Goal: Task Accomplishment & Management: Use online tool/utility

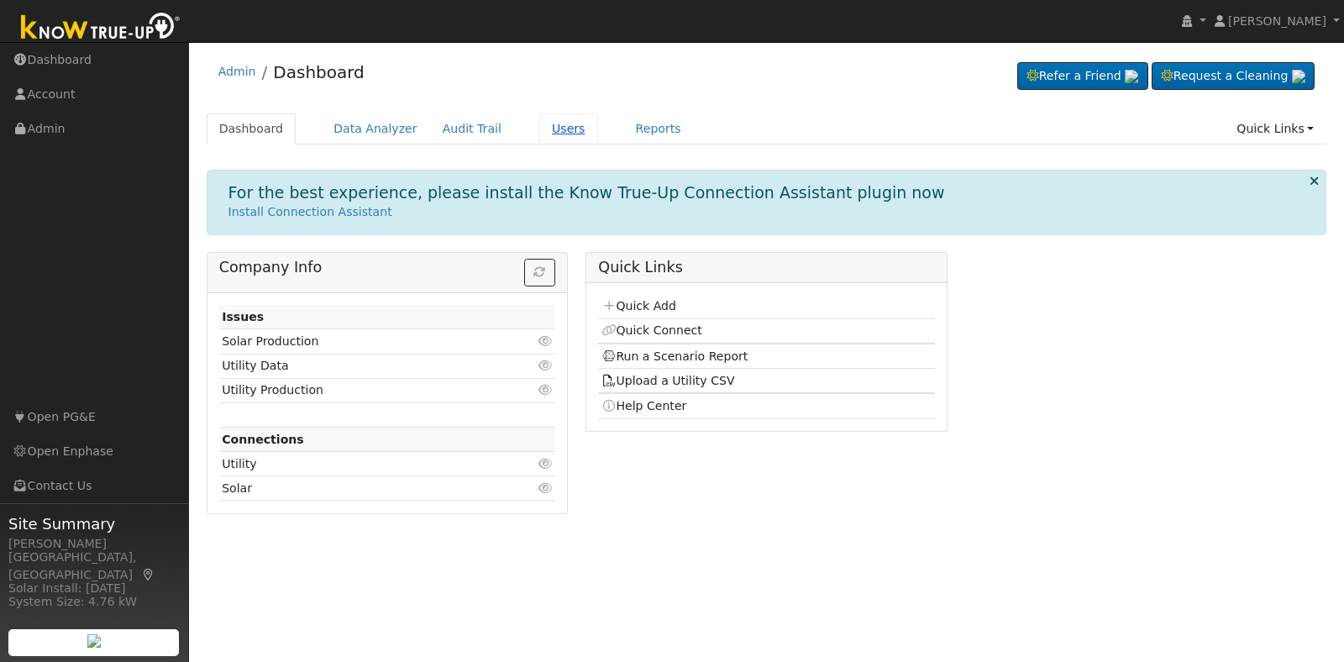
click at [542, 129] on link "Users" at bounding box center [568, 128] width 59 height 31
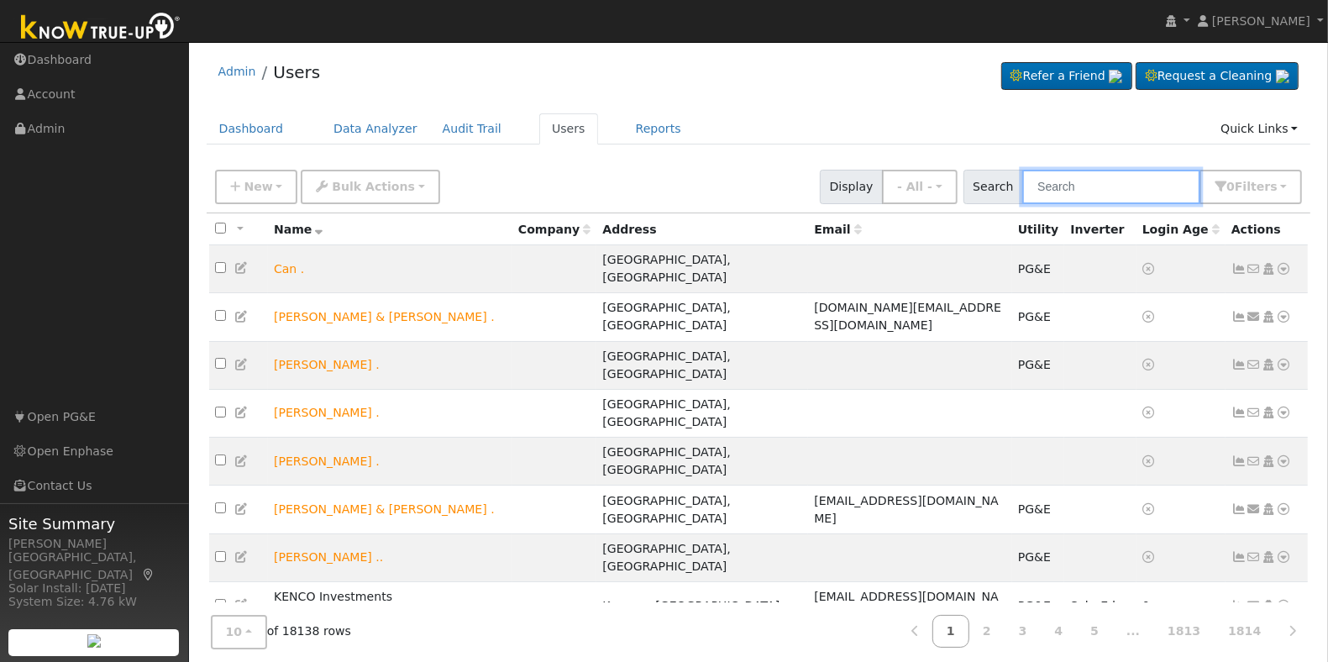
click at [1059, 191] on input "text" at bounding box center [1111, 187] width 178 height 34
paste input "[PERSON_NAME]"
type input "[PERSON_NAME]"
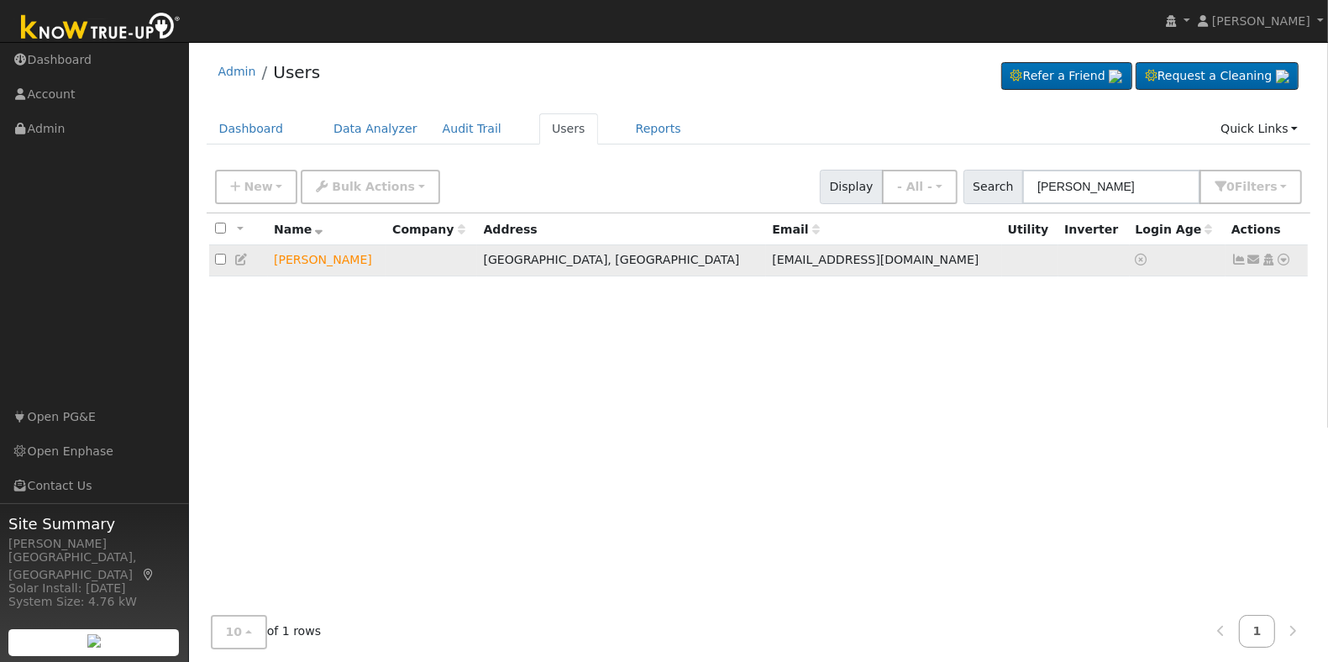
click at [1282, 262] on icon at bounding box center [1284, 260] width 15 height 12
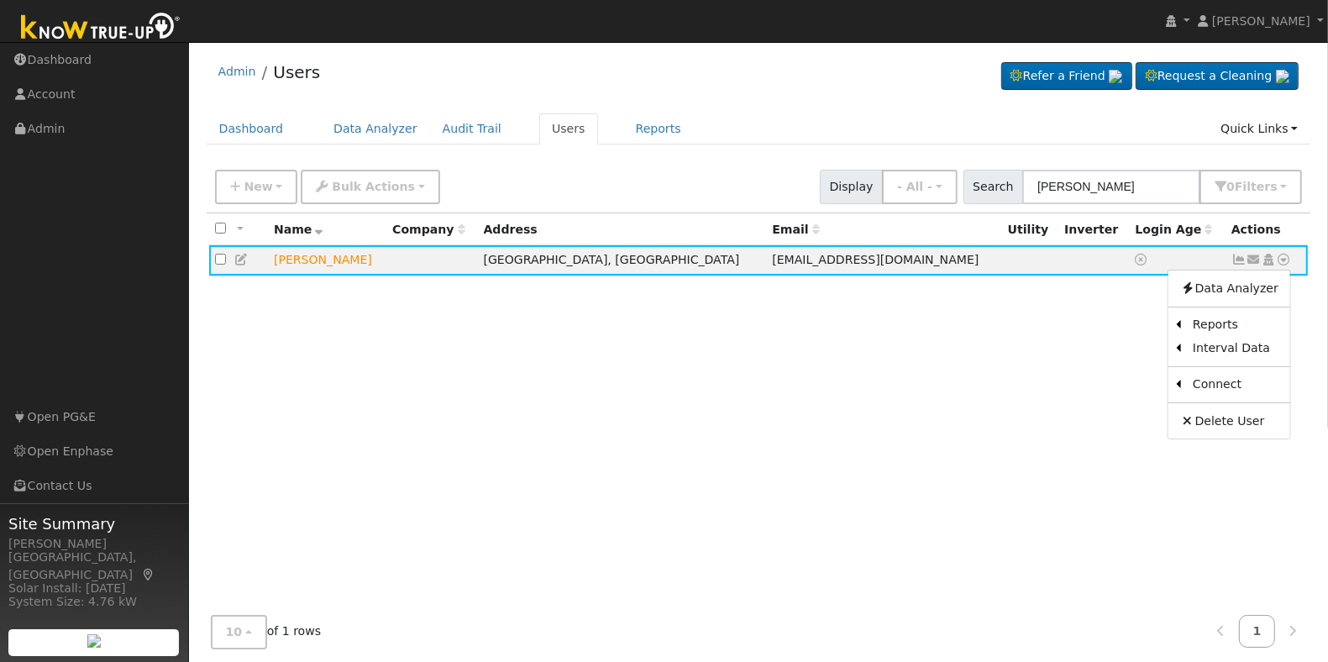
click at [863, 362] on div "All None All on page None on page Name Company Address Email Utility Inverter L…" at bounding box center [759, 411] width 1105 height 397
click at [1283, 255] on icon at bounding box center [1284, 260] width 15 height 12
click at [1097, 329] on link "Scenario" at bounding box center [1105, 327] width 125 height 24
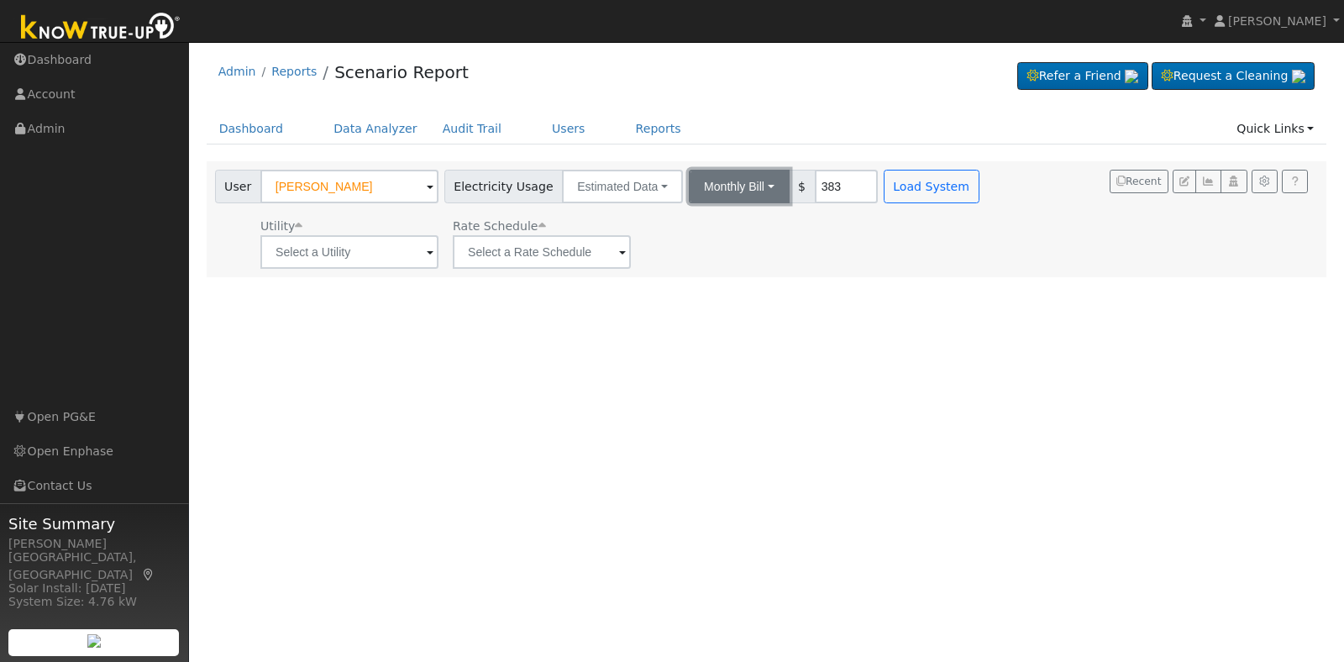
click at [748, 187] on button "Monthly Bill" at bounding box center [739, 187] width 101 height 34
click at [727, 225] on link "Annual Consumption" at bounding box center [715, 224] width 147 height 24
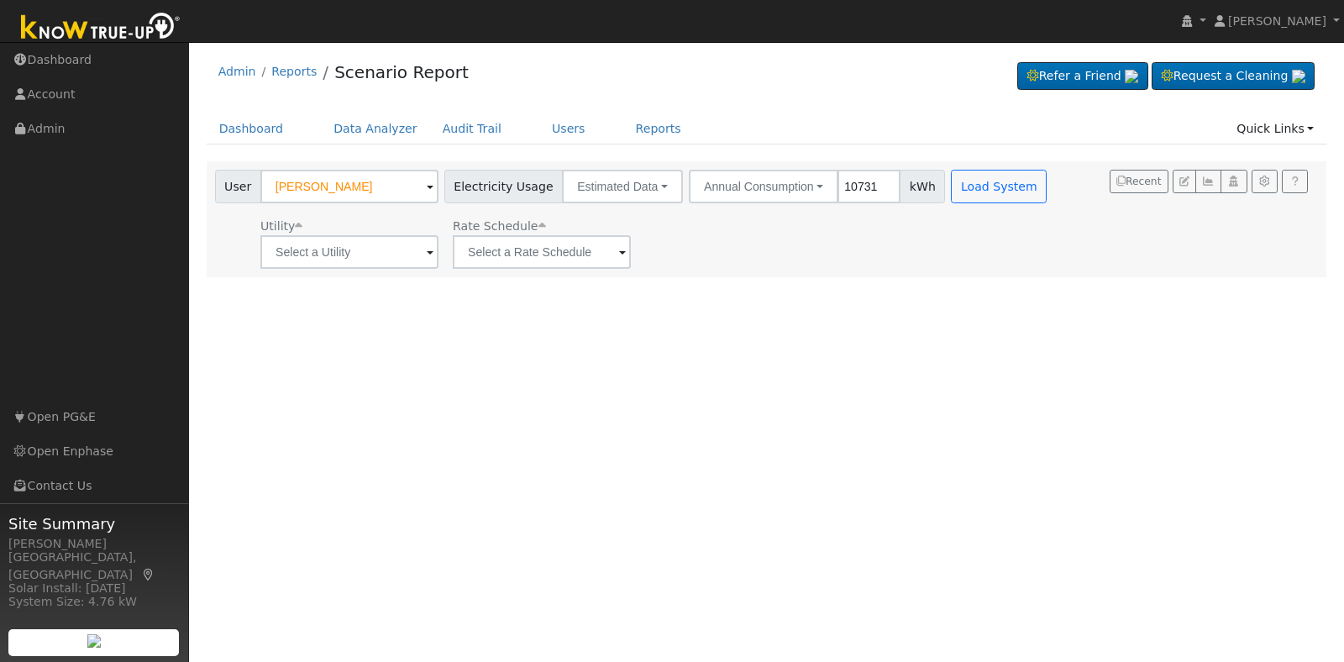
type input "10731"
click at [921, 375] on div "User Profile First name Last name Email Email Notifications No Emails No Emails…" at bounding box center [766, 352] width 1155 height 620
click at [422, 261] on input "text" at bounding box center [349, 252] width 178 height 34
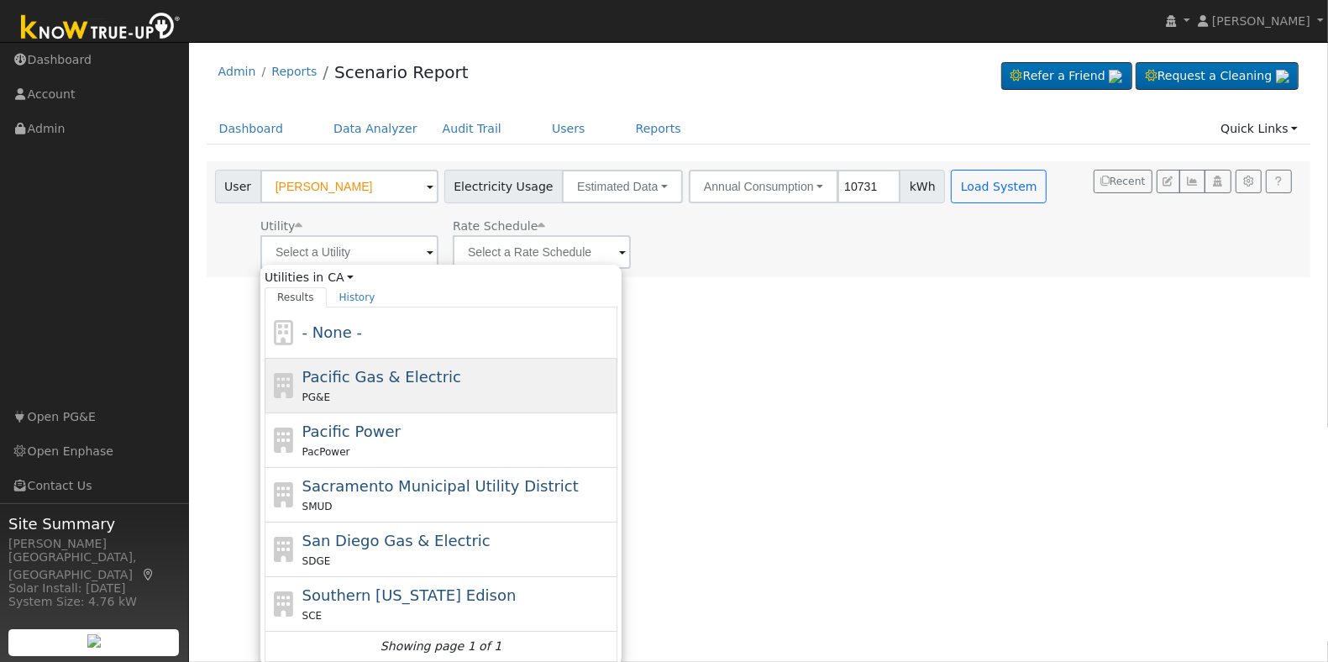
click at [396, 378] on span "Pacific Gas & Electric" at bounding box center [381, 377] width 159 height 18
type input "Pacific Gas & Electric"
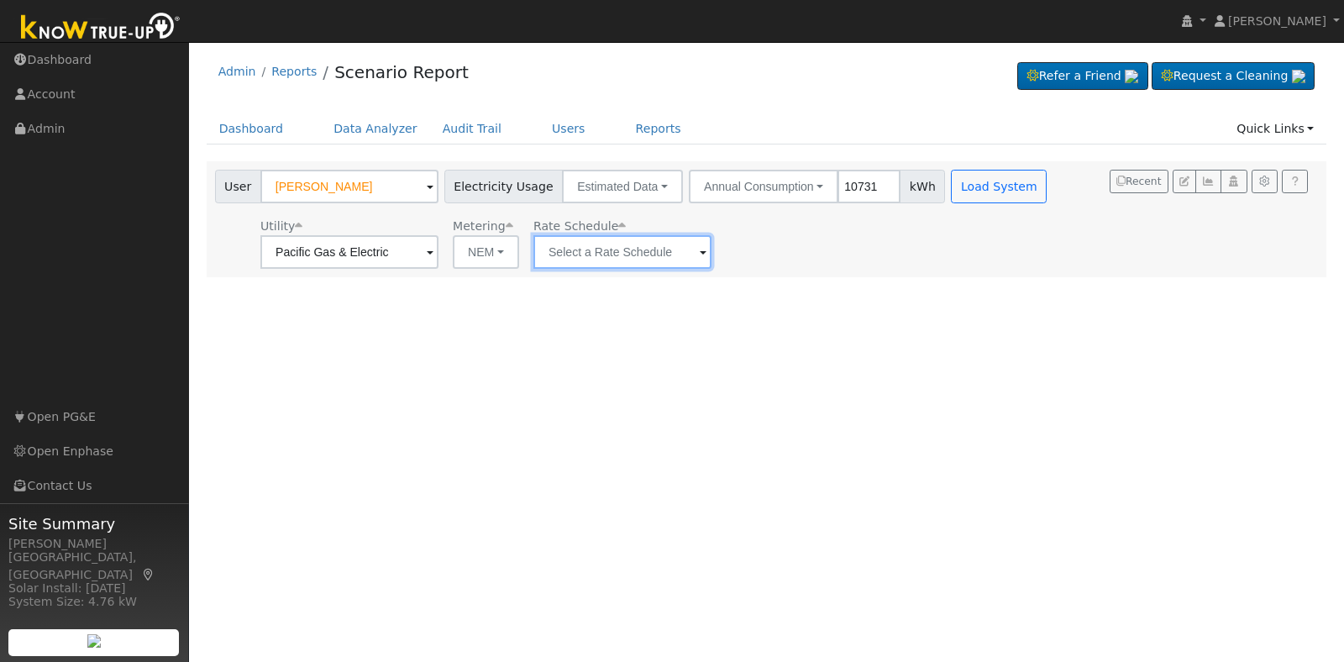
click at [631, 259] on input "text" at bounding box center [622, 252] width 178 height 34
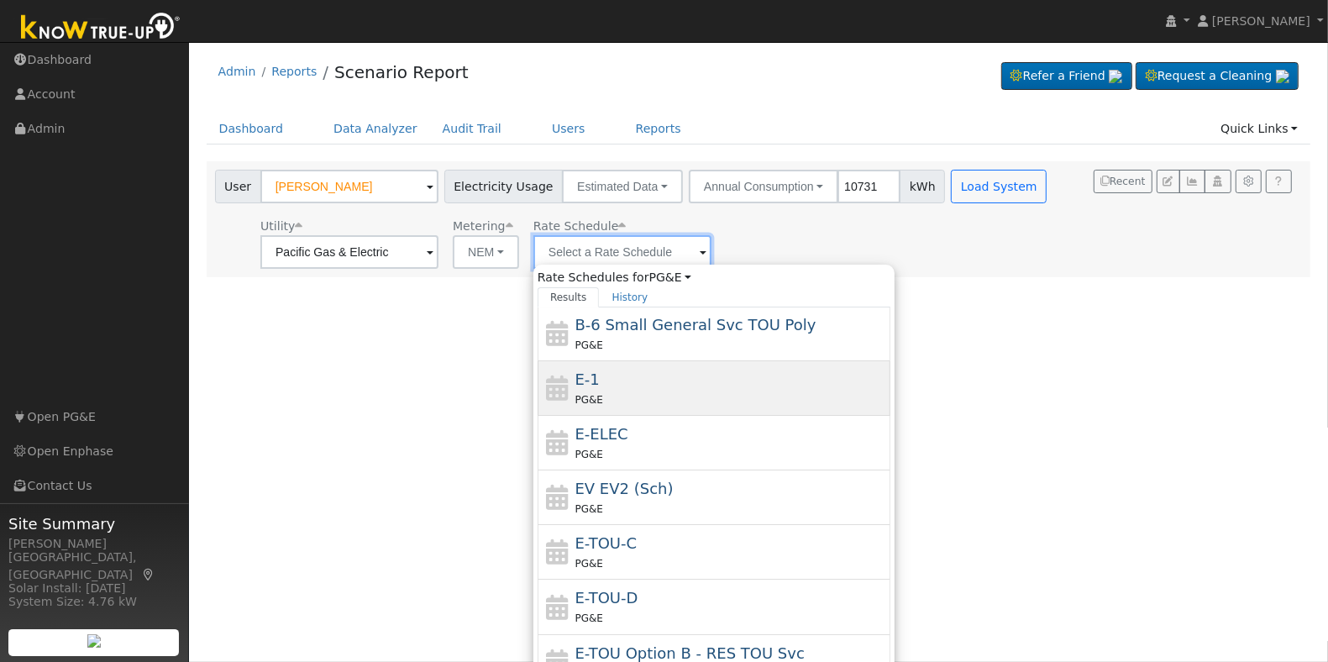
scroll to position [296, 0]
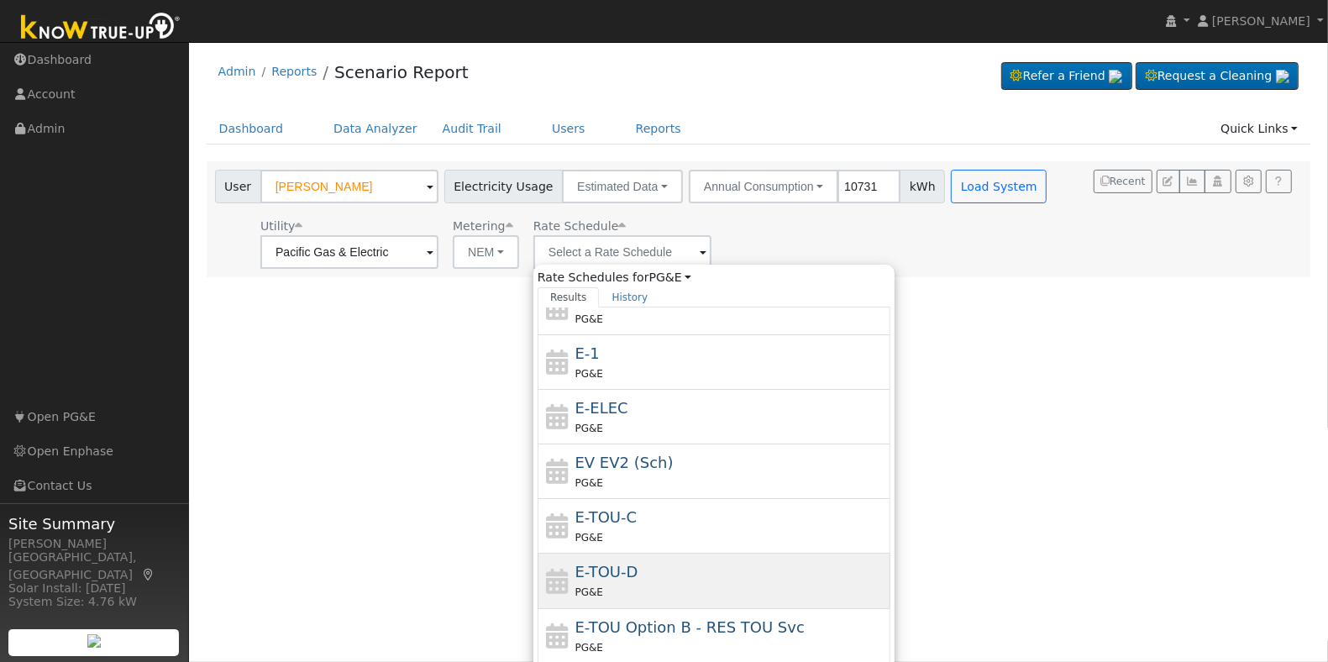
click at [677, 565] on div "E-TOU-D PG&E" at bounding box center [731, 580] width 312 height 40
type input "E-TOU-D"
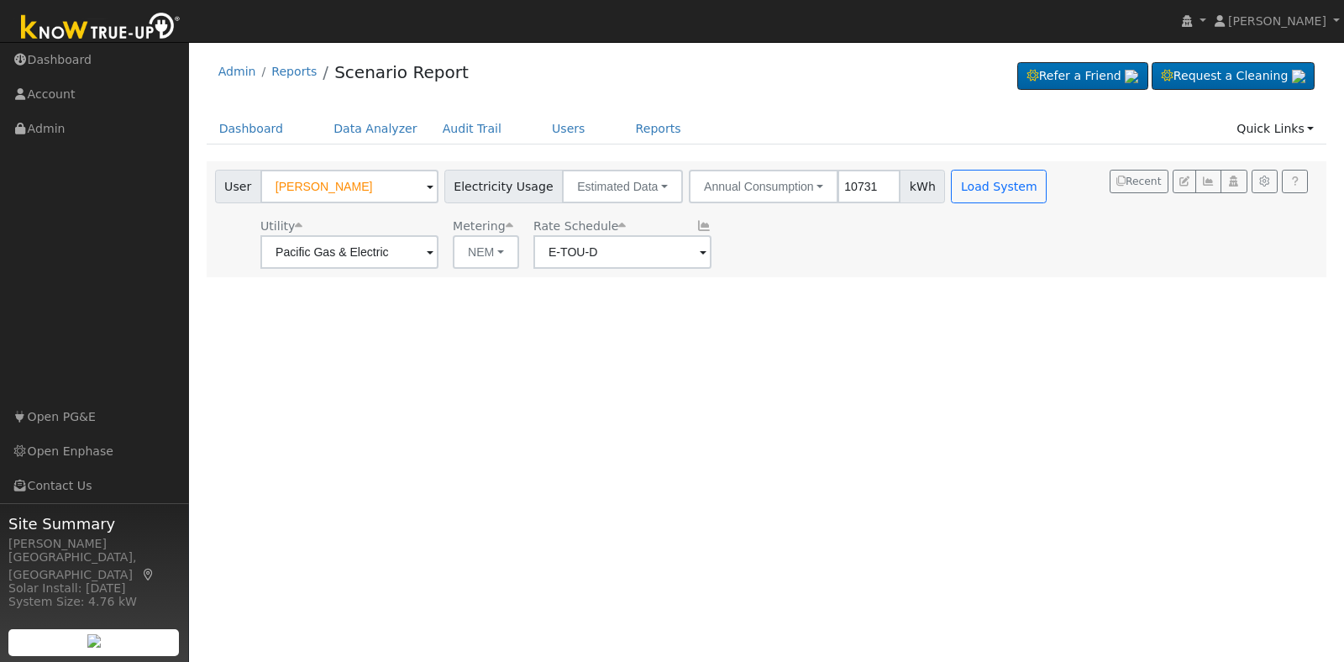
click at [1014, 405] on div "User Profile First name Last name Email Email Notifications No Emails No Emails…" at bounding box center [766, 352] width 1155 height 620
click at [979, 187] on button "Load System" at bounding box center [999, 187] width 96 height 34
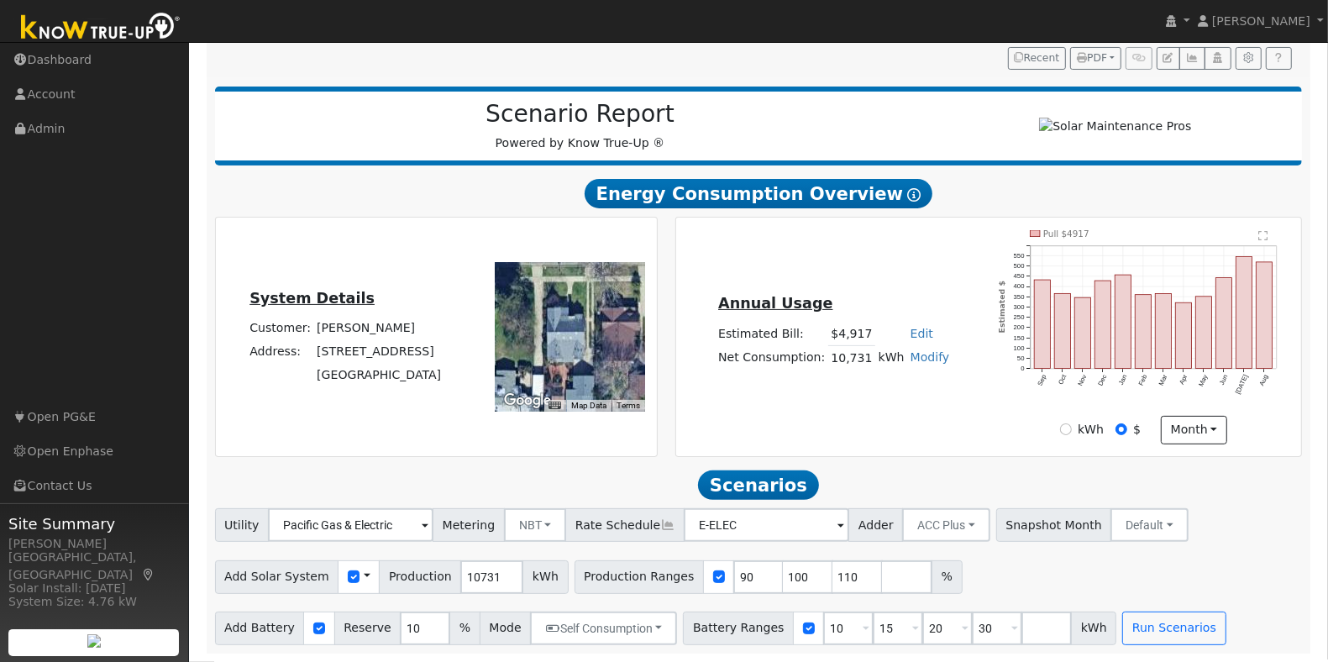
scroll to position [202, 0]
click at [733, 575] on input "90" at bounding box center [758, 577] width 50 height 34
type input "100"
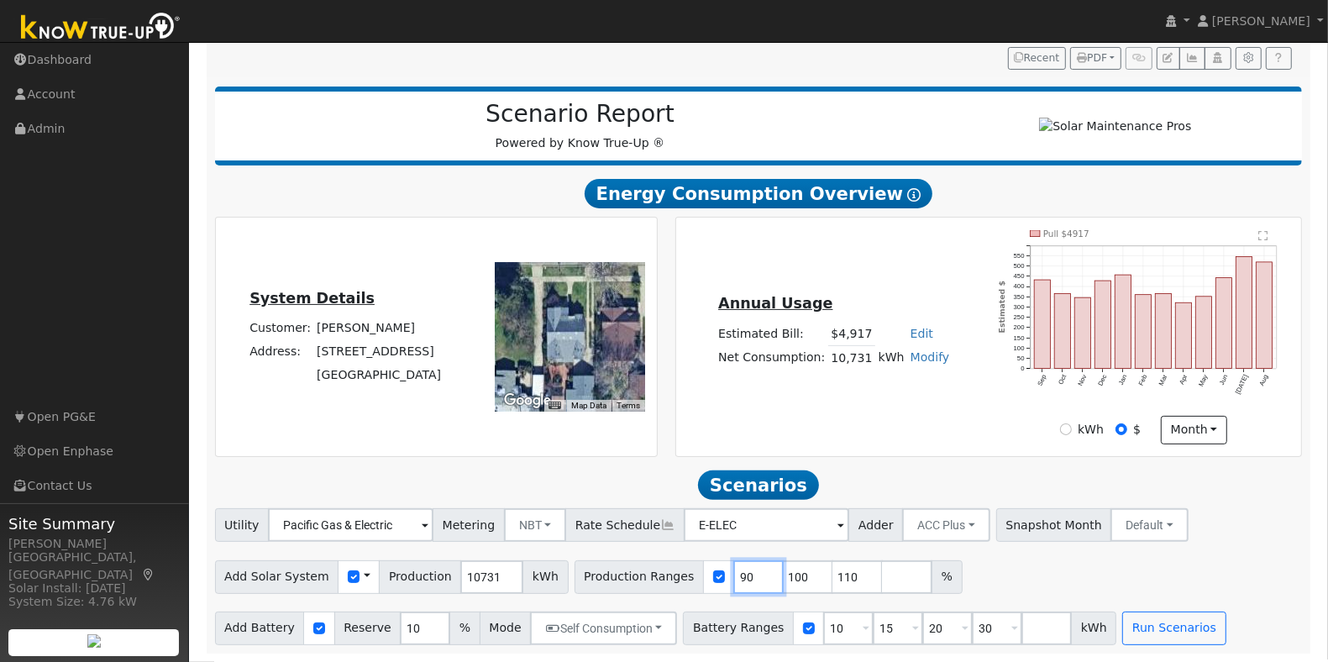
type input "110"
click at [733, 575] on input "100" at bounding box center [758, 577] width 50 height 34
type input "110"
click at [733, 575] on input "110" at bounding box center [758, 577] width 50 height 34
click at [733, 575] on input "number" at bounding box center [758, 577] width 50 height 34
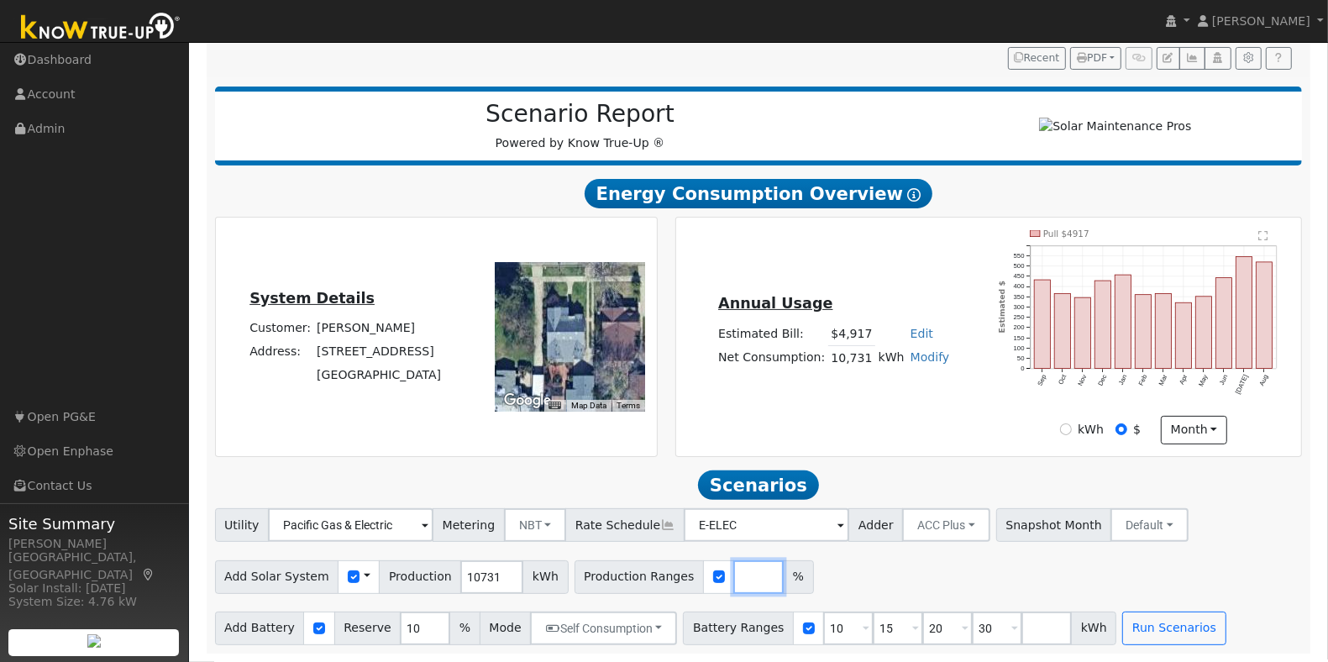
click at [733, 575] on input "number" at bounding box center [758, 577] width 50 height 34
type input "88"
click at [408, 617] on input "10" at bounding box center [425, 628] width 50 height 34
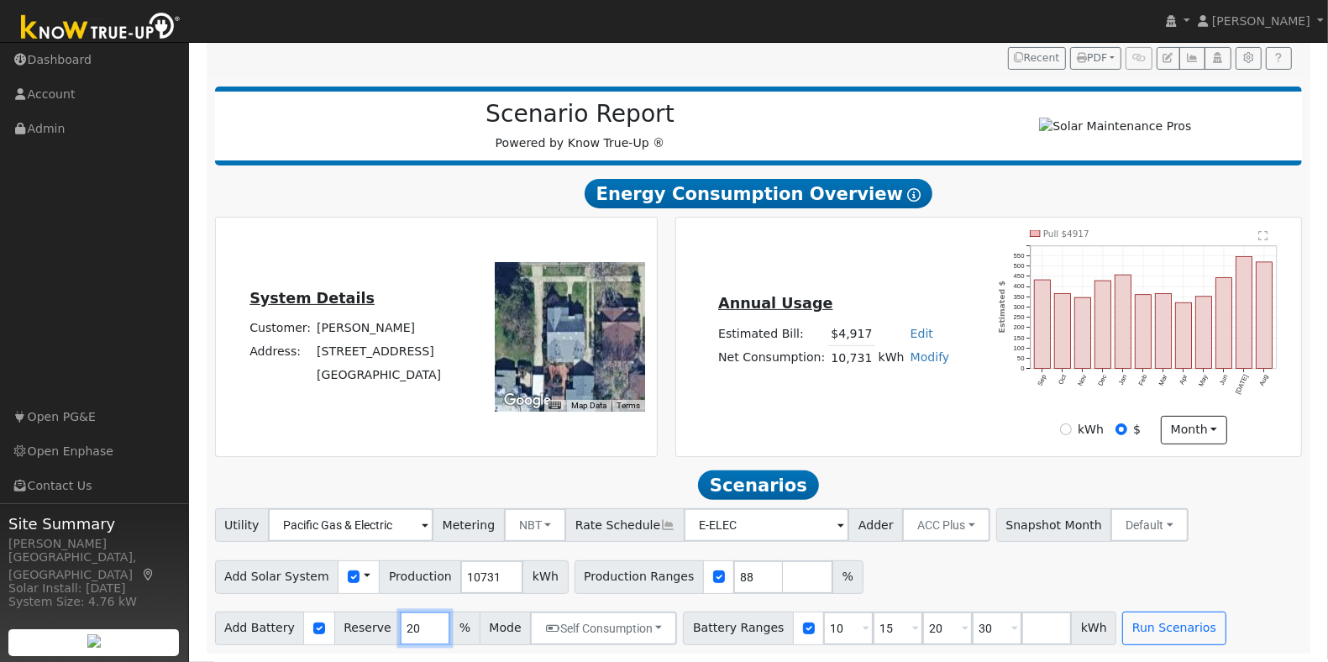
type input "20"
click at [823, 626] on input "10" at bounding box center [848, 628] width 50 height 34
type input "15"
type input "20"
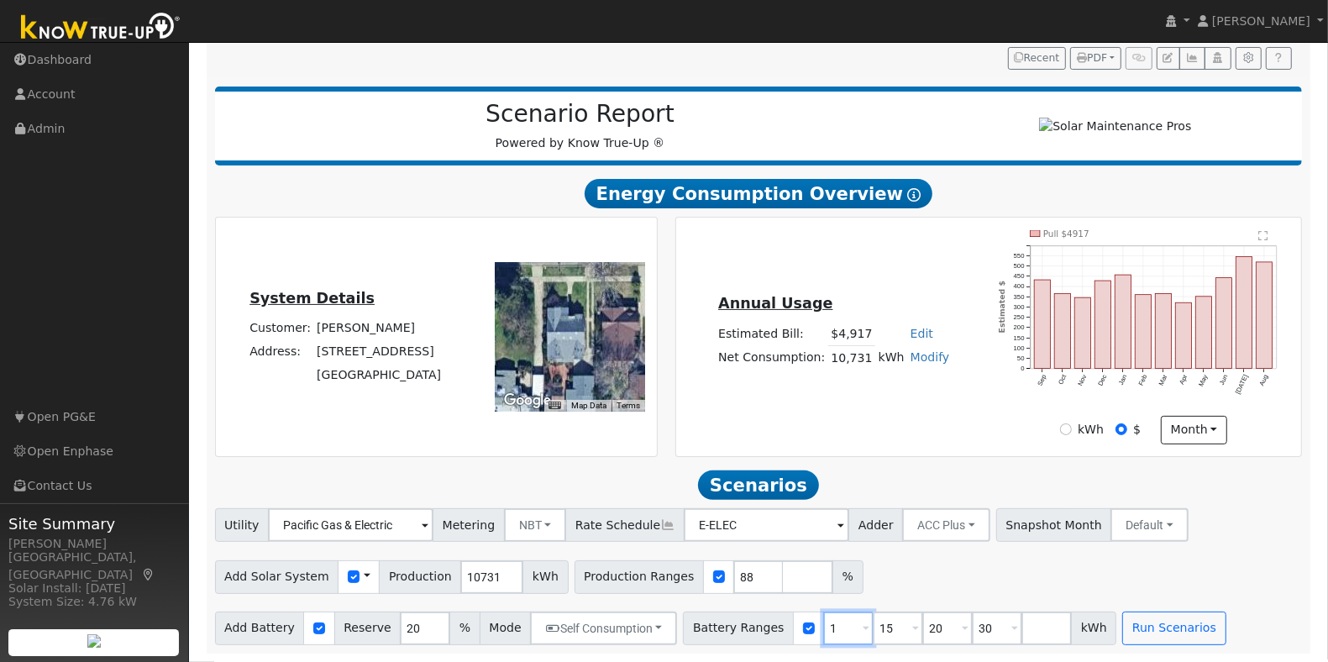
type input "30"
click at [823, 626] on input "15" at bounding box center [848, 628] width 50 height 34
type input "20"
type input "30"
click at [823, 626] on input "2" at bounding box center [848, 628] width 50 height 34
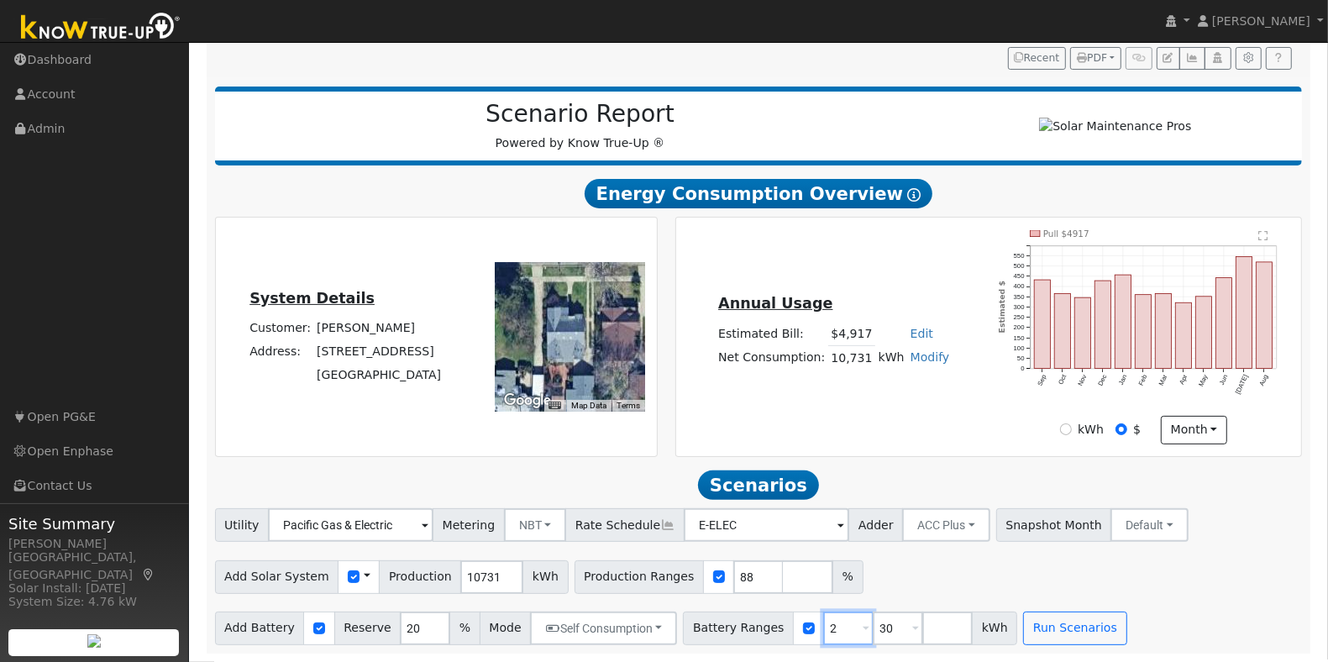
type input "30"
type input "3"
type input "13.5"
click at [733, 577] on input "88" at bounding box center [758, 577] width 50 height 34
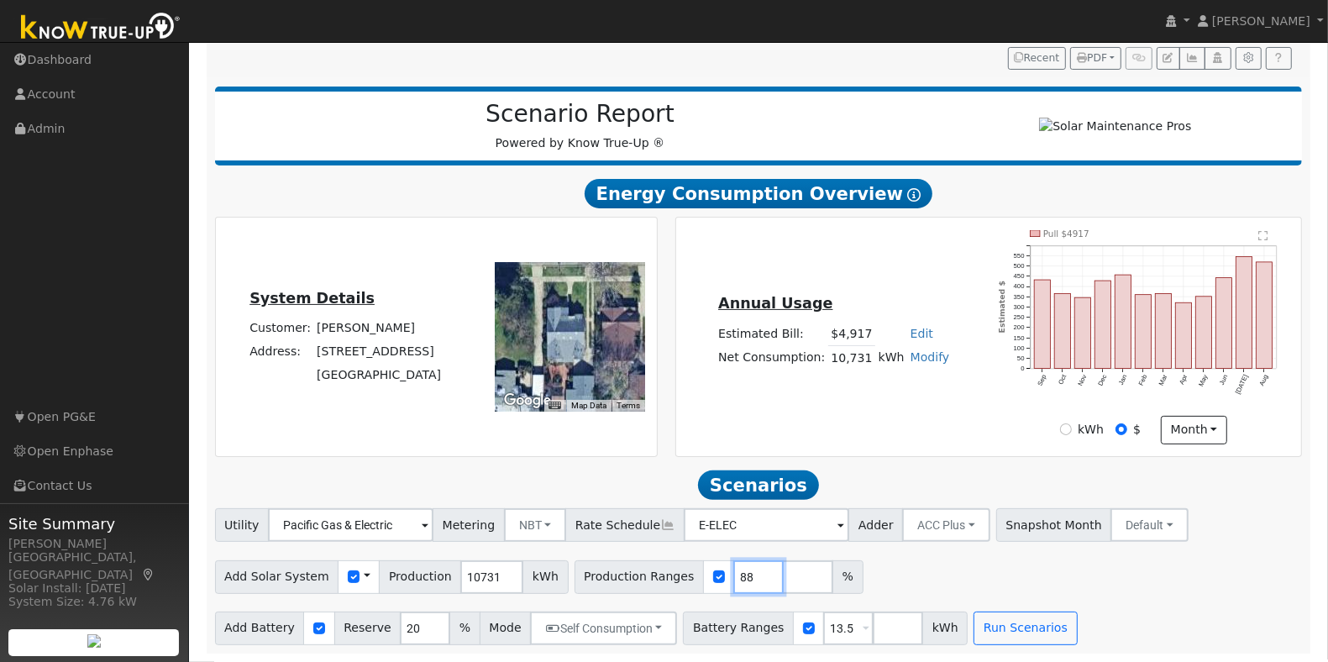
click at [733, 577] on input "88" at bounding box center [758, 577] width 50 height 34
type input "94"
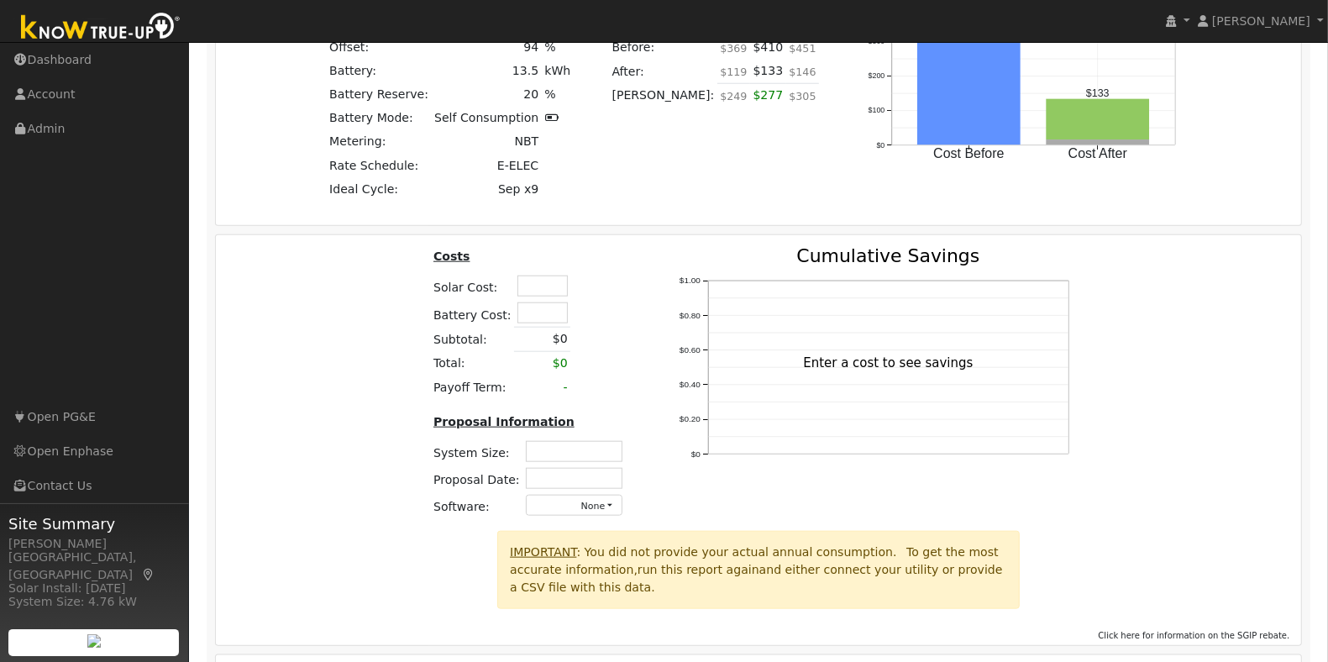
scroll to position [1357, 0]
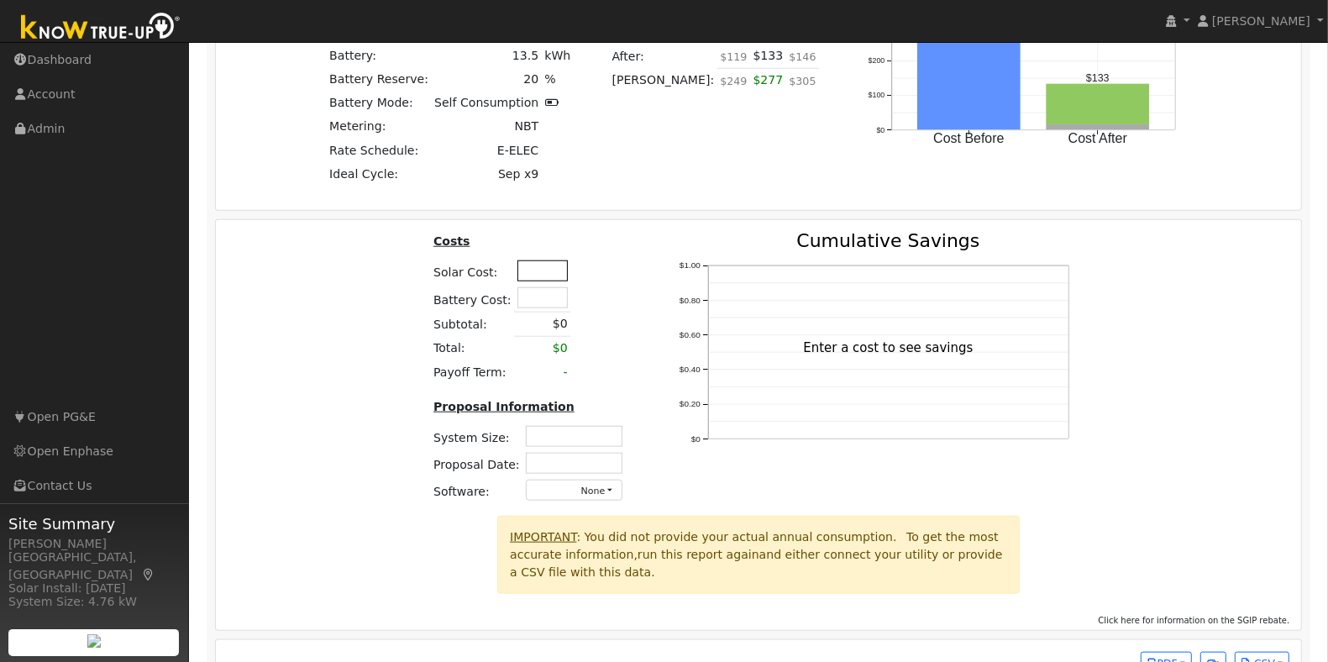
click at [547, 281] on input "text" at bounding box center [542, 270] width 50 height 21
type input "$26,900"
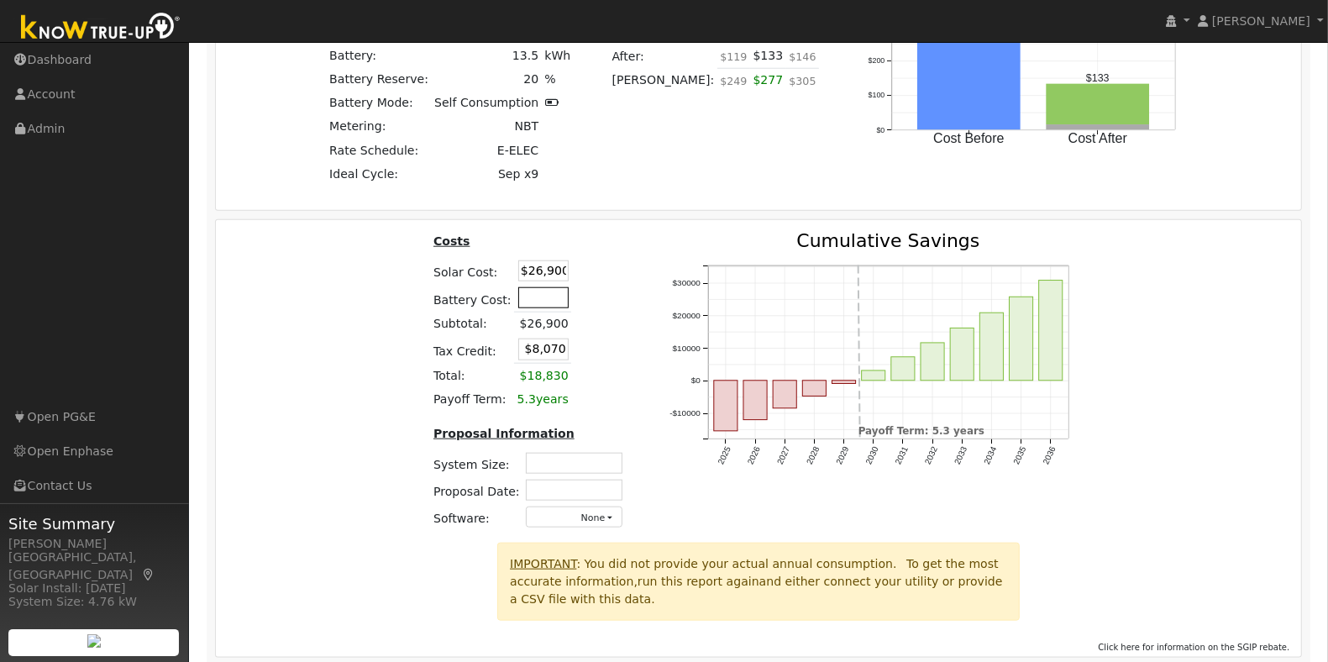
click at [518, 308] on input "text" at bounding box center [543, 297] width 50 height 21
type input "$16,000"
type input "$12,870"
click at [281, 315] on div "Costs Solar Cost: $26,900 Battery Cost: $16,000 Subtotal: $26,900 Tax Credit: $…" at bounding box center [759, 387] width 1098 height 311
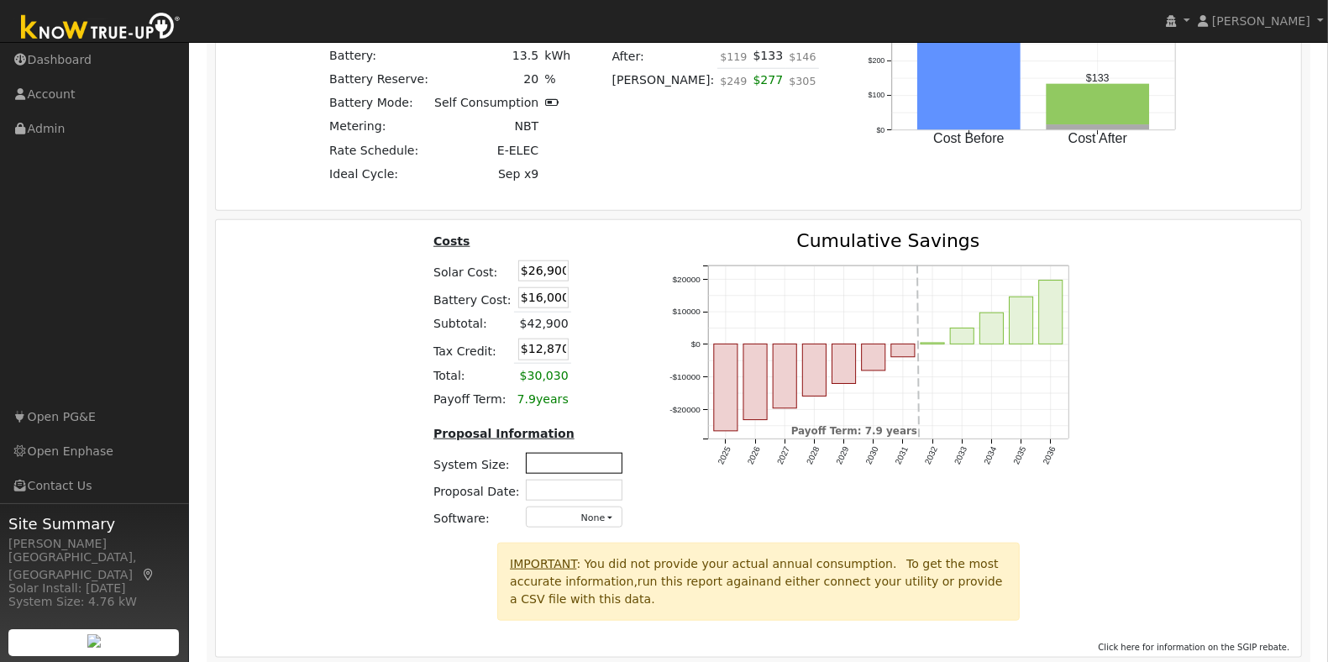
click at [565, 474] on input "text" at bounding box center [574, 463] width 97 height 21
type input "7.38"
click at [564, 501] on input "text" at bounding box center [574, 490] width 97 height 21
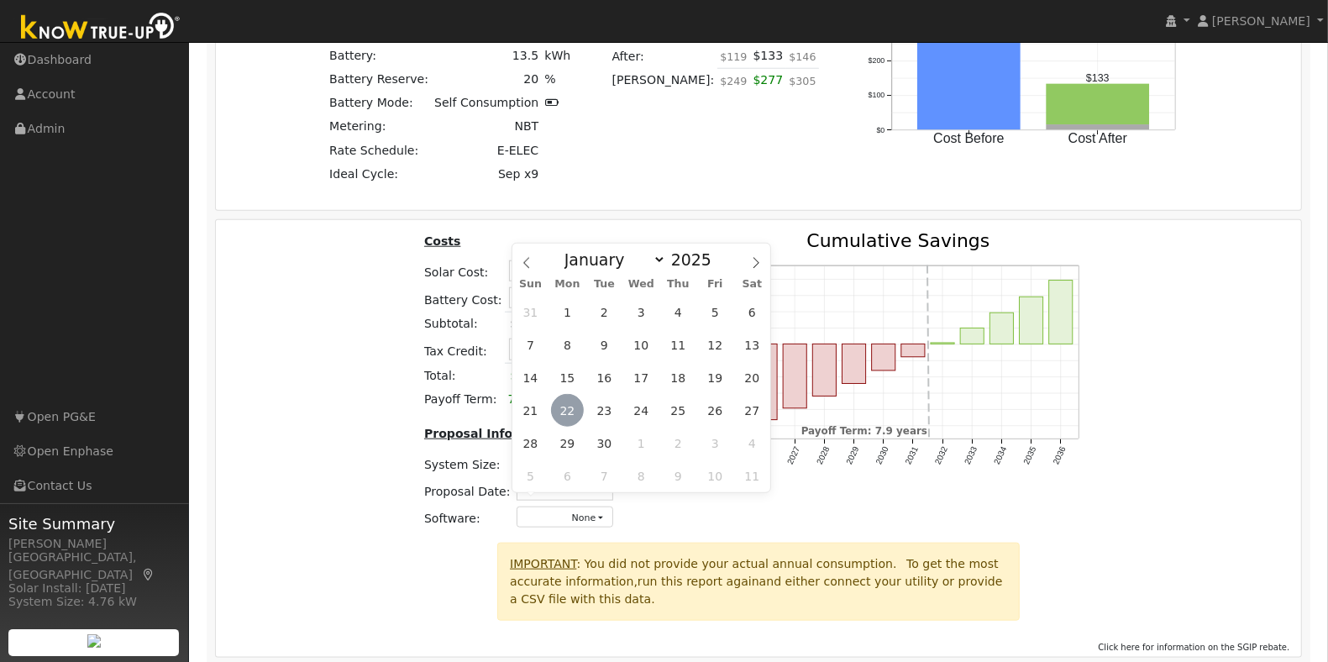
click at [567, 412] on span "22" at bounding box center [567, 410] width 33 height 33
type input "[DATE]"
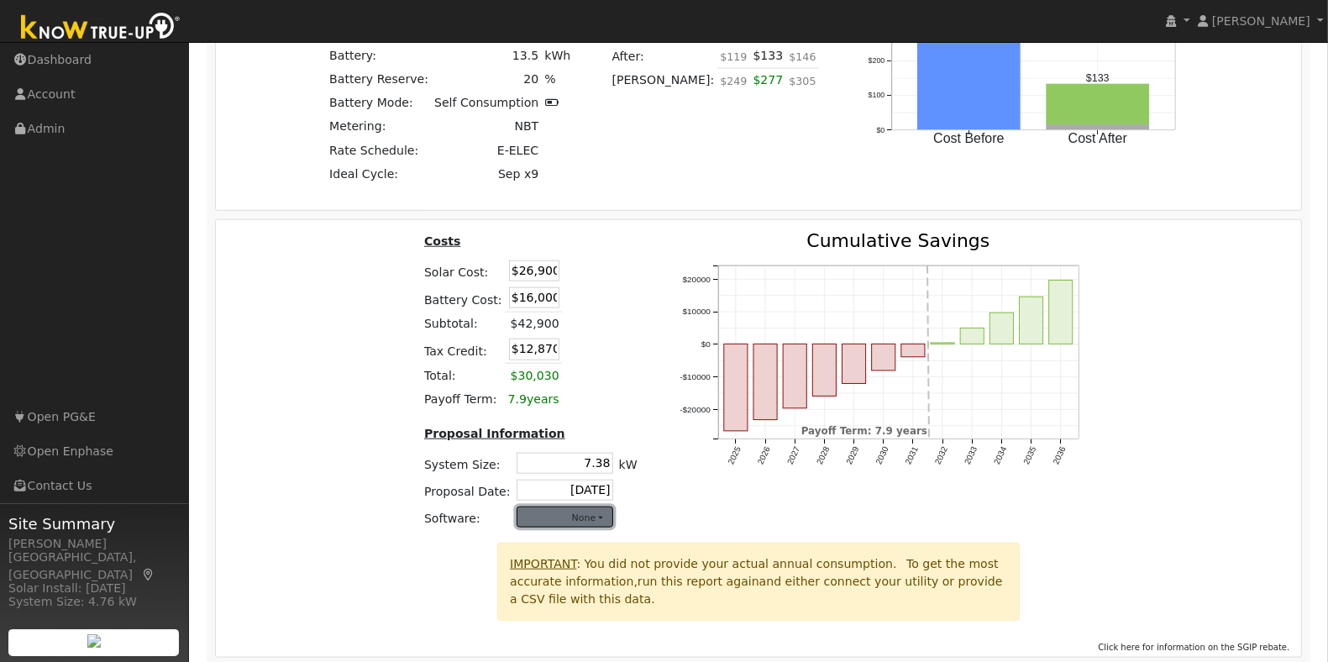
click at [569, 527] on button "None" at bounding box center [565, 516] width 97 height 21
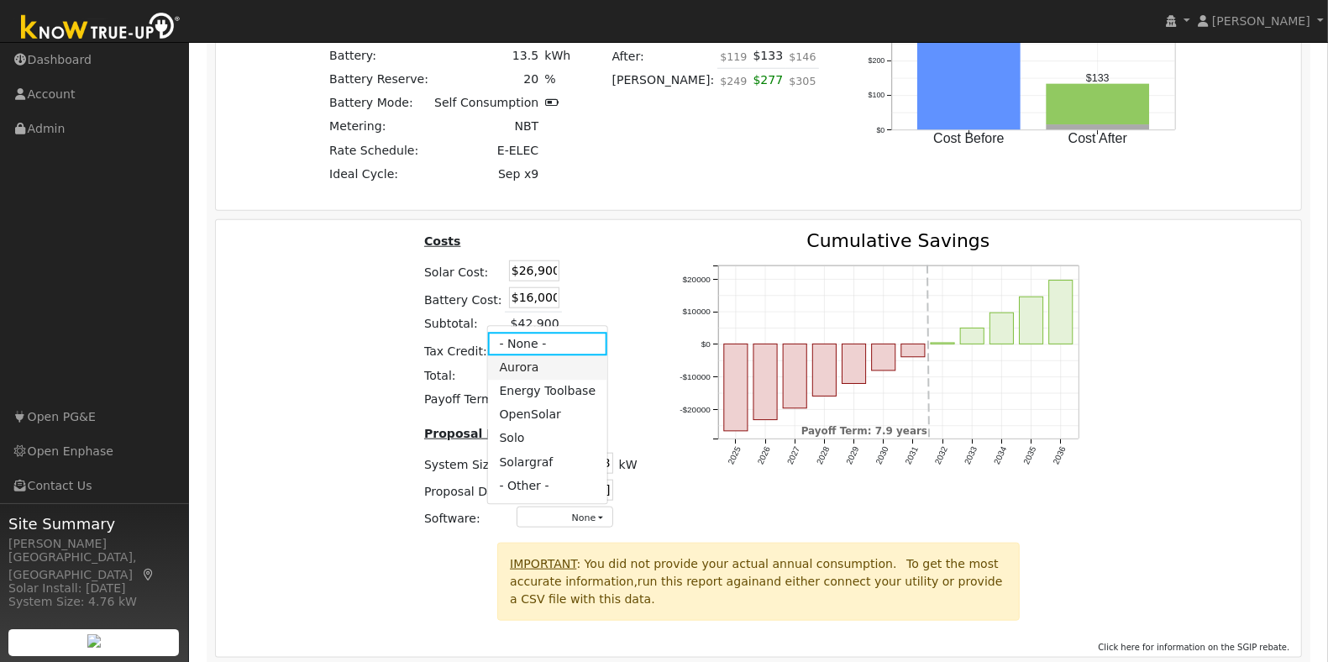
click at [522, 380] on link "Aurora" at bounding box center [547, 368] width 120 height 24
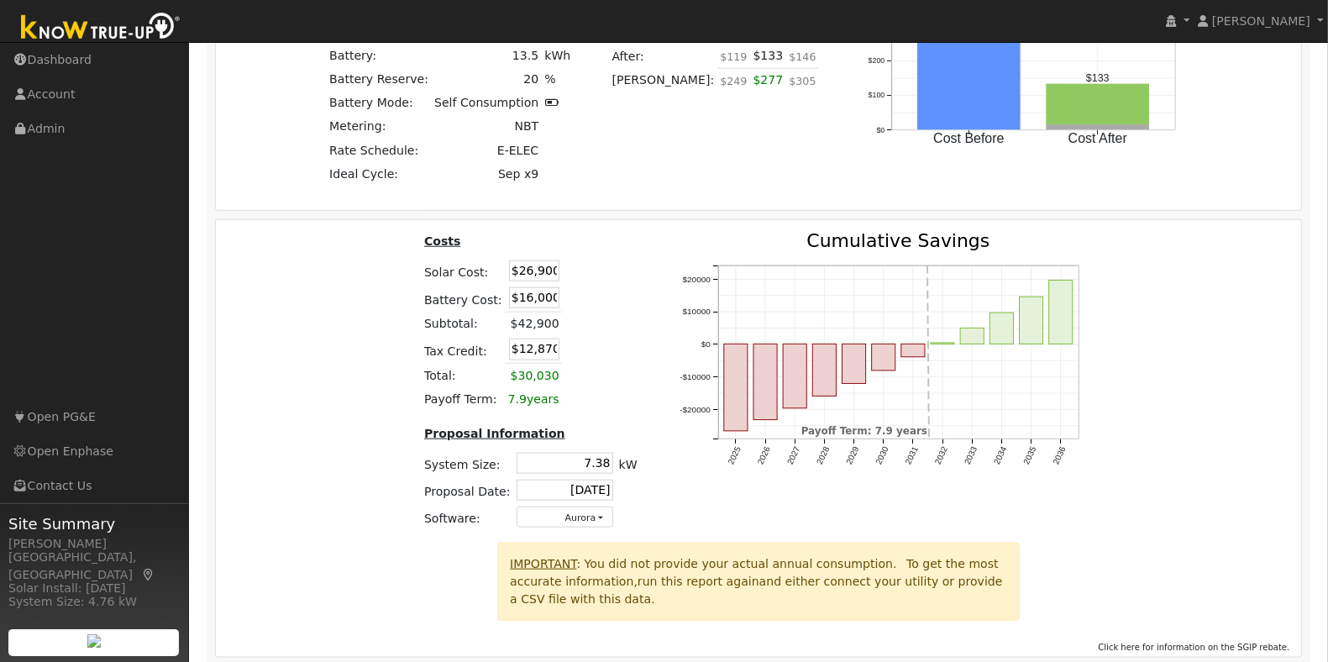
click at [1201, 483] on div "Costs Solar Cost: $26,900 Battery Cost: $16,000 Subtotal: $42,900 Tax Credit: $…" at bounding box center [759, 387] width 1098 height 311
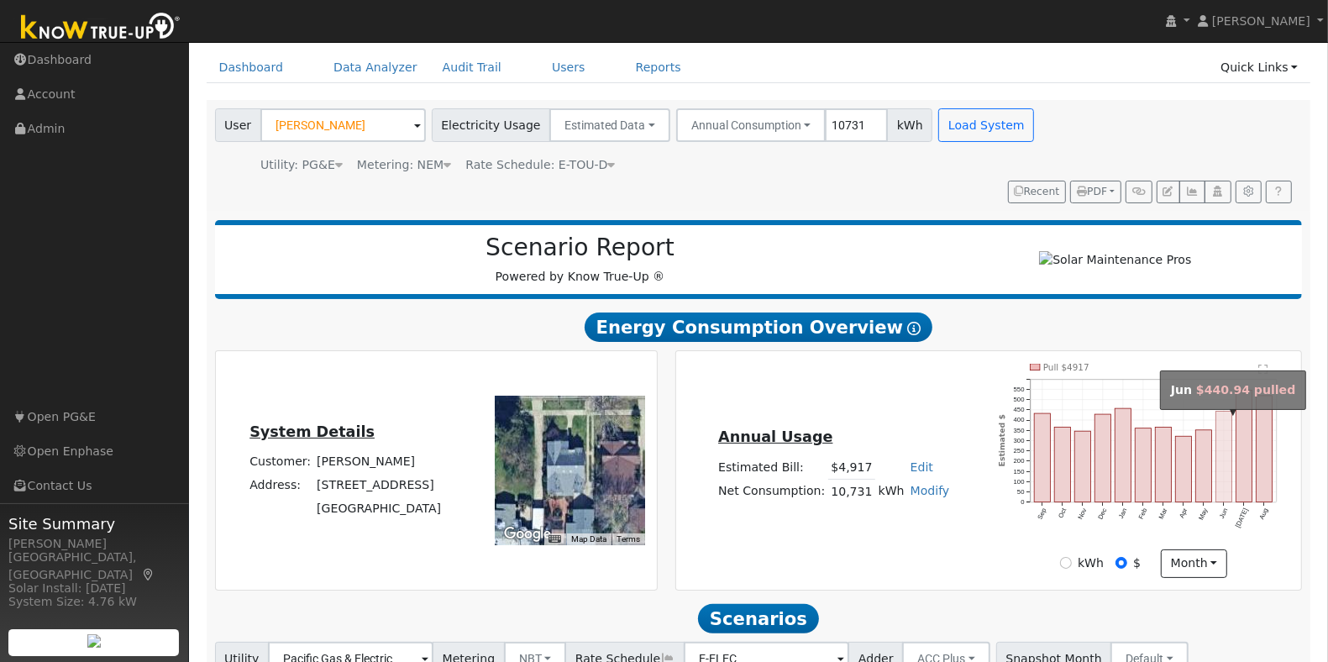
scroll to position [0, 0]
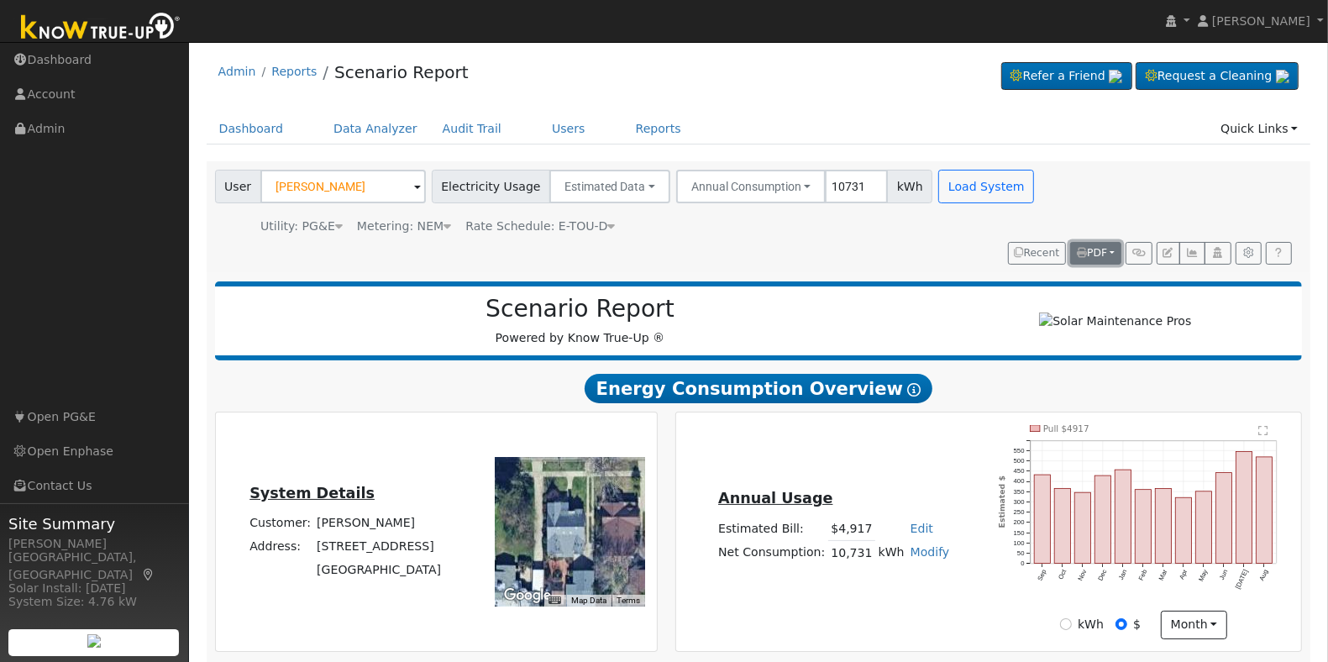
click at [1100, 253] on span "PDF" at bounding box center [1092, 253] width 30 height 12
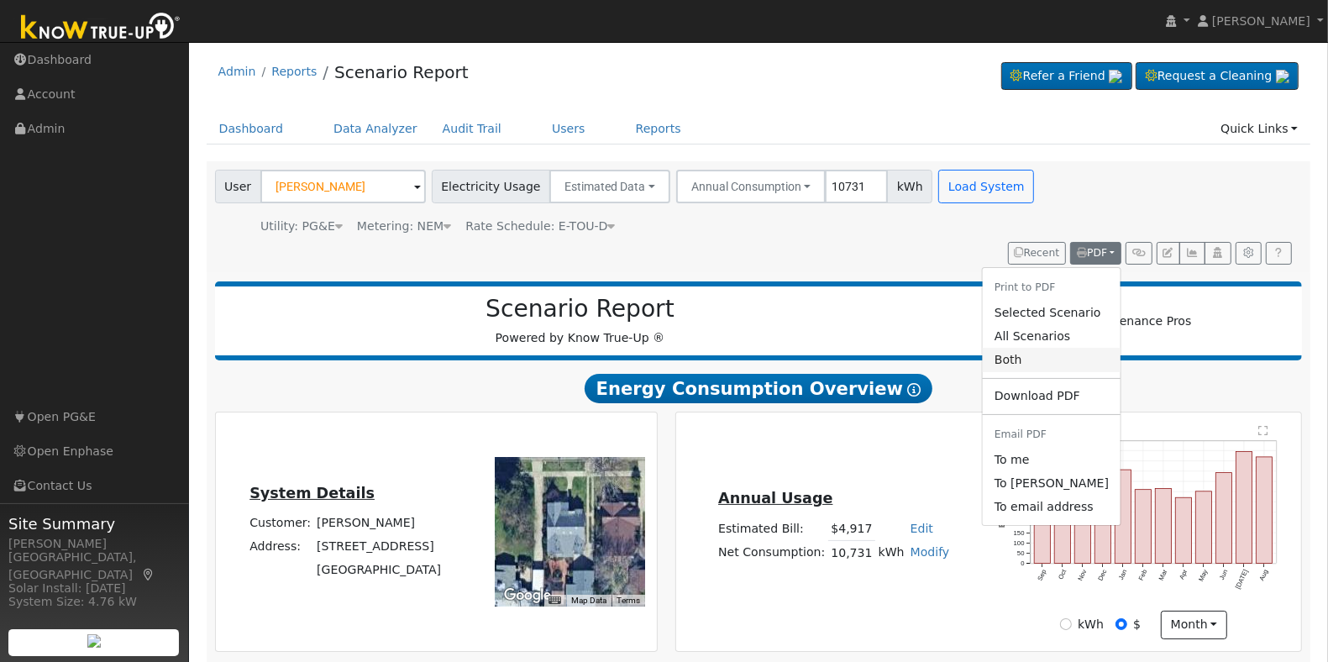
click at [1055, 362] on link "Both" at bounding box center [1052, 360] width 138 height 24
